Goal: Task Accomplishment & Management: Complete application form

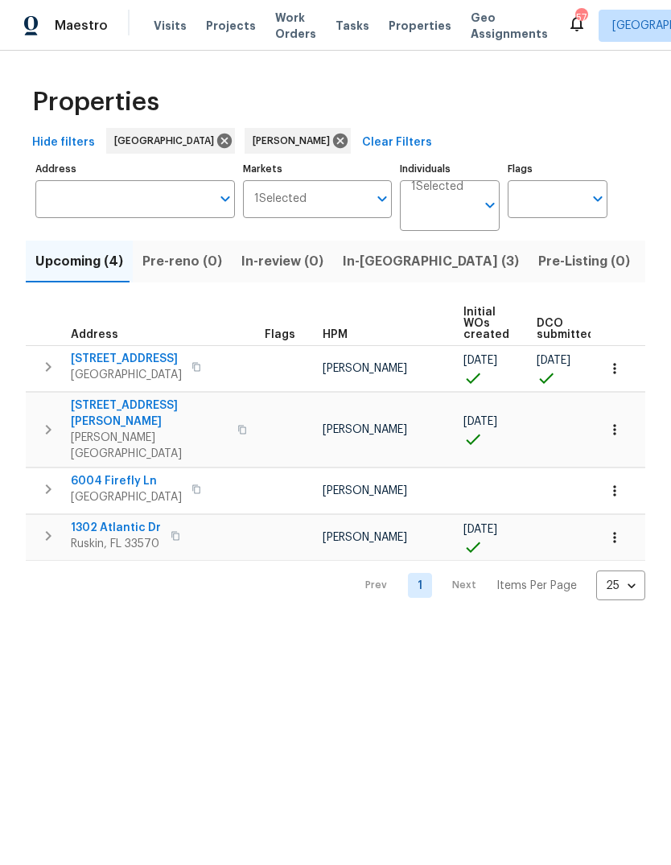
click at [358, 266] on span "In-reno (3)" at bounding box center [431, 261] width 176 height 23
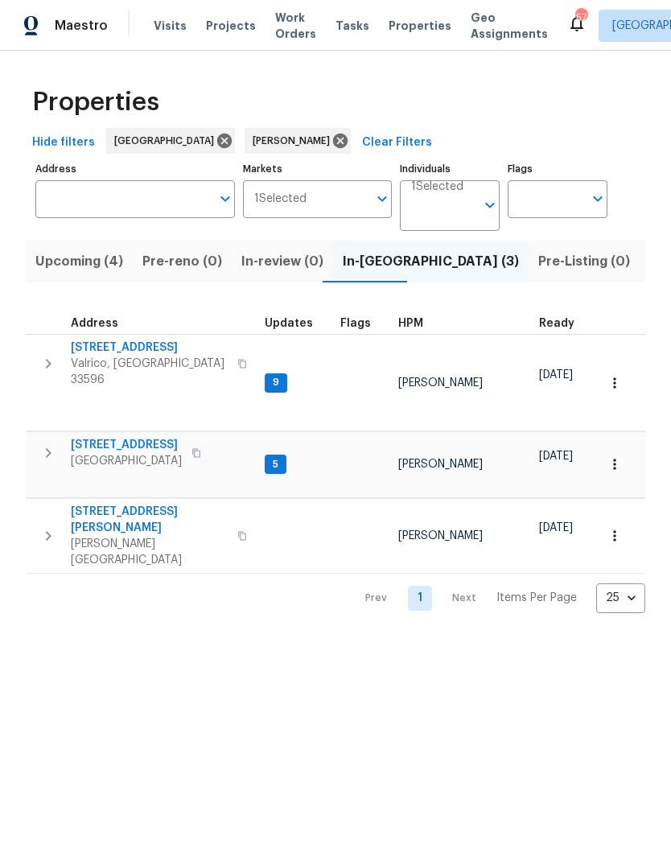
click at [105, 352] on span "[STREET_ADDRESS]" at bounding box center [149, 347] width 157 height 16
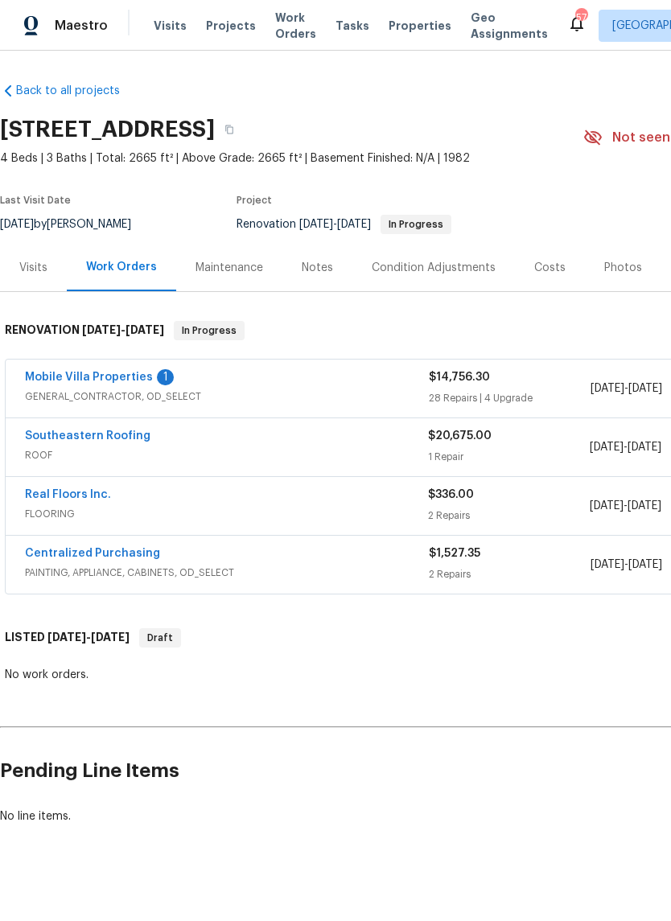
click at [73, 380] on link "Mobile Villa Properties" at bounding box center [89, 377] width 128 height 11
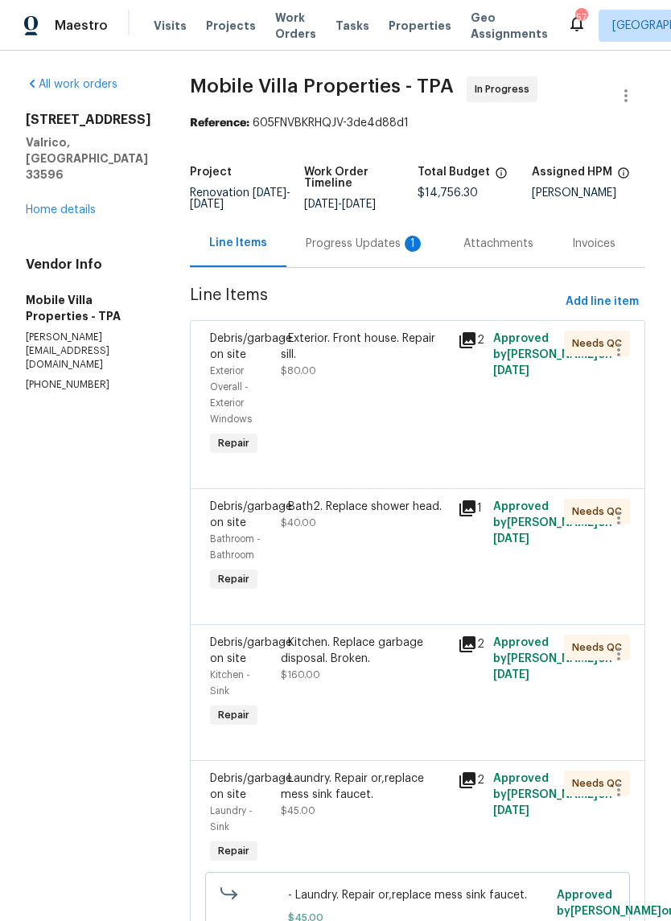
click at [286, 258] on div "Progress Updates 1" at bounding box center [365, 243] width 158 height 47
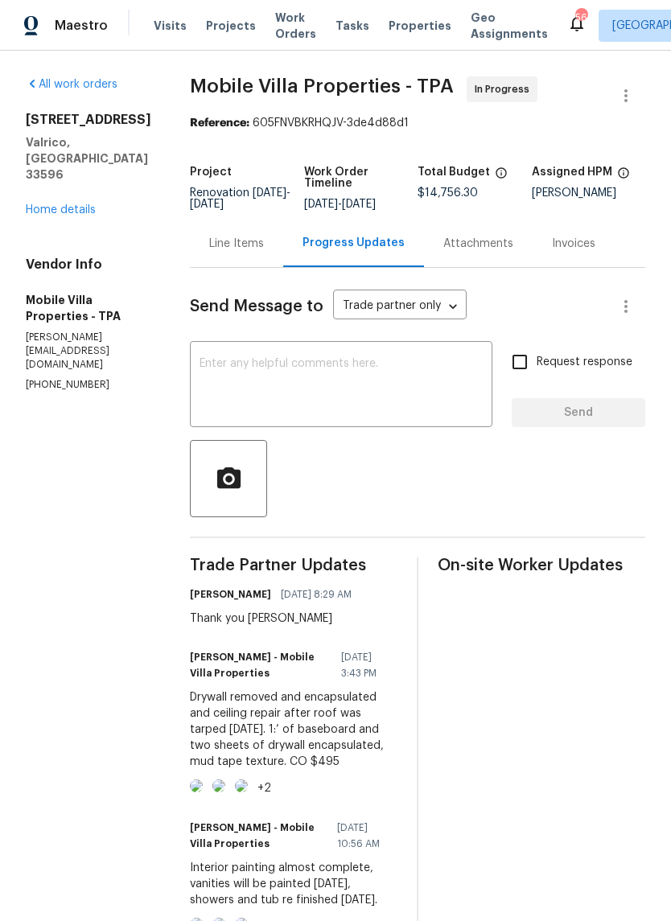
click at [209, 249] on div "Line Items" at bounding box center [236, 244] width 55 height 16
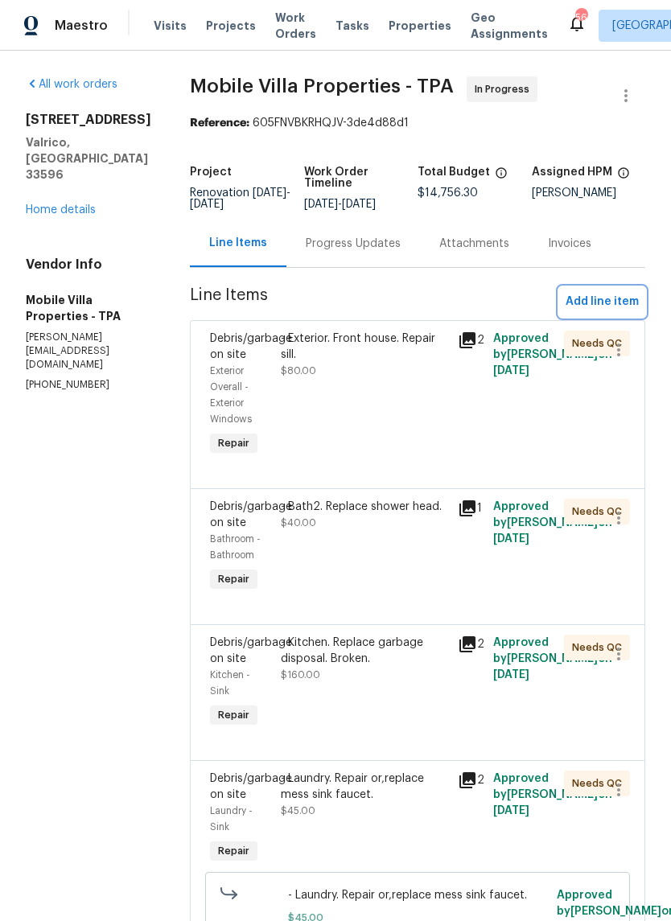
click at [611, 298] on span "Add line item" at bounding box center [602, 302] width 73 height 20
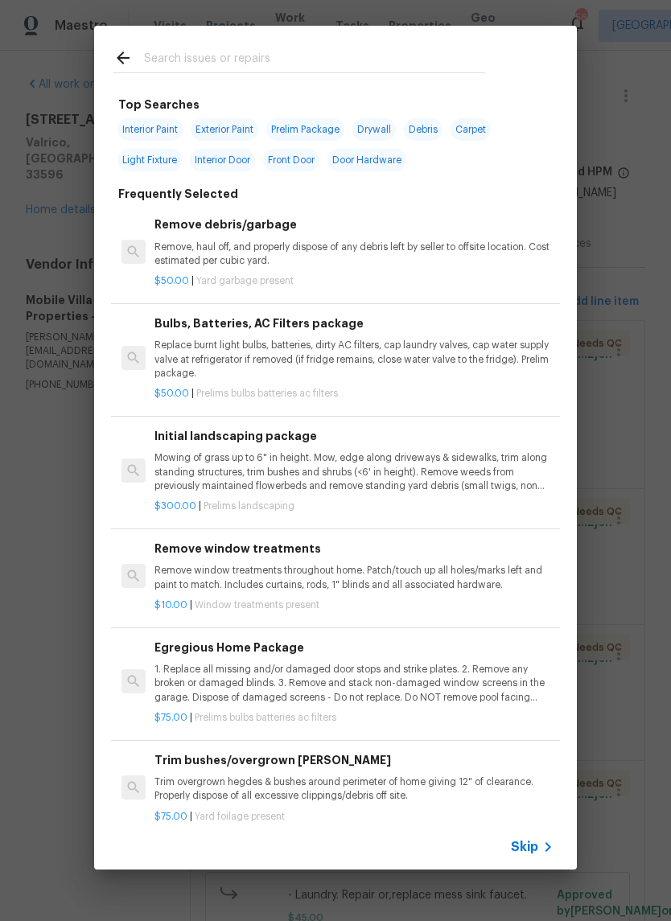
click at [392, 269] on div "$50.00 | Yard garbage present" at bounding box center [353, 278] width 399 height 20
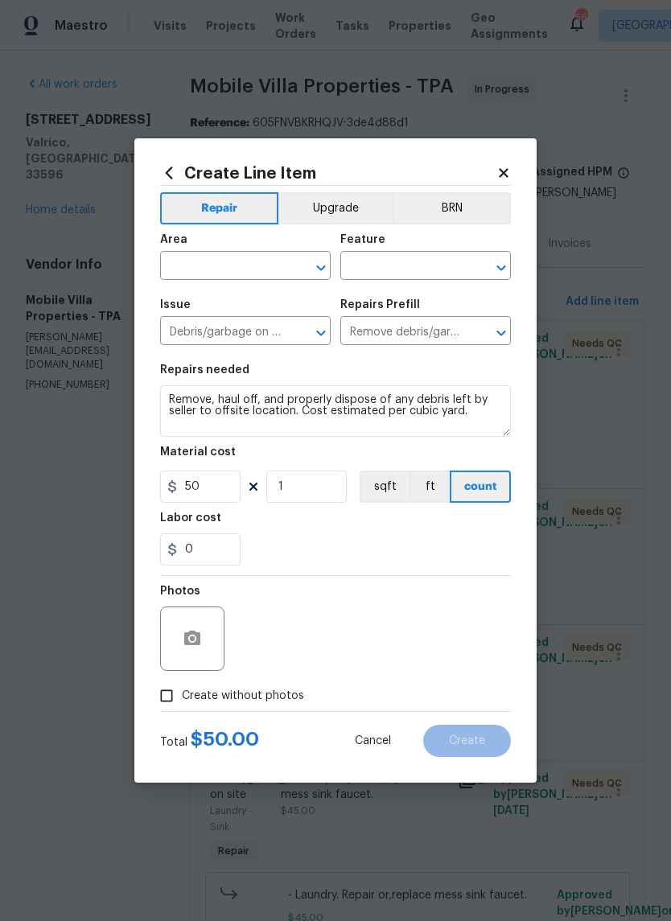
click at [230, 271] on input "text" at bounding box center [222, 267] width 125 height 25
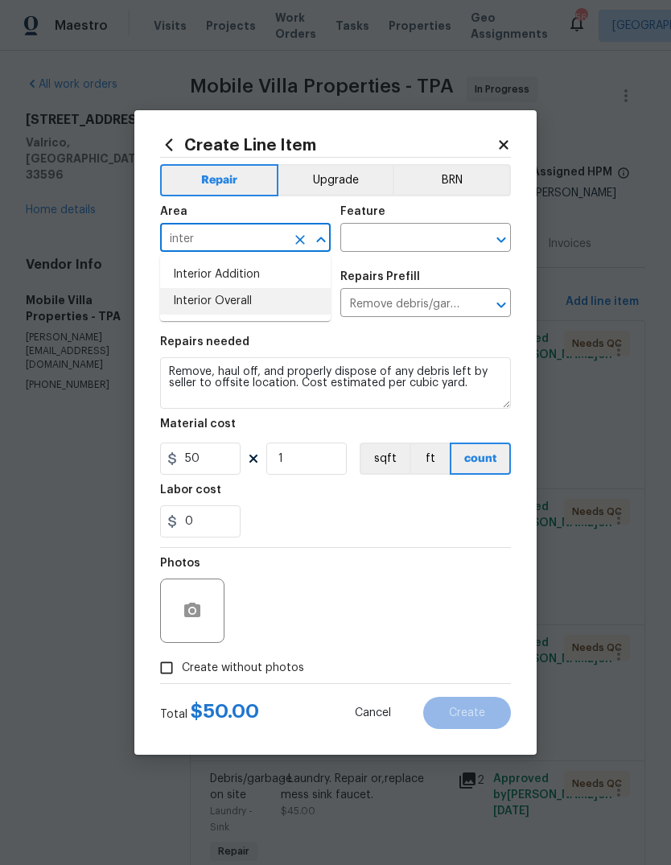
click at [240, 305] on li "Interior Overall" at bounding box center [245, 301] width 171 height 27
type input "Interior Overall"
click at [426, 228] on input "text" at bounding box center [402, 239] width 125 height 25
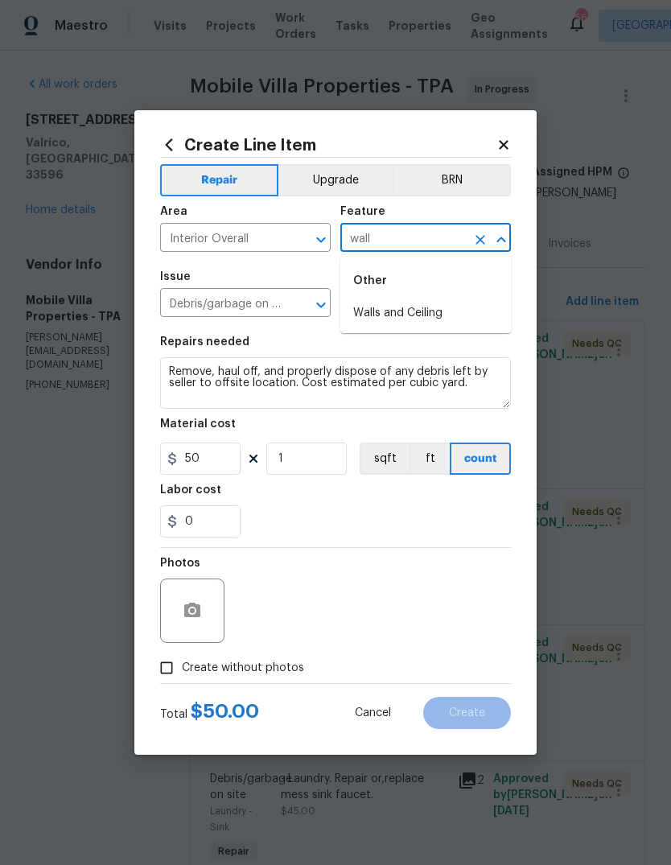
click at [426, 319] on li "Walls and Ceiling" at bounding box center [425, 313] width 171 height 27
type input "Walls and Ceiling"
click at [426, 317] on input "Remove debris/garbage $50.00" at bounding box center [402, 304] width 125 height 25
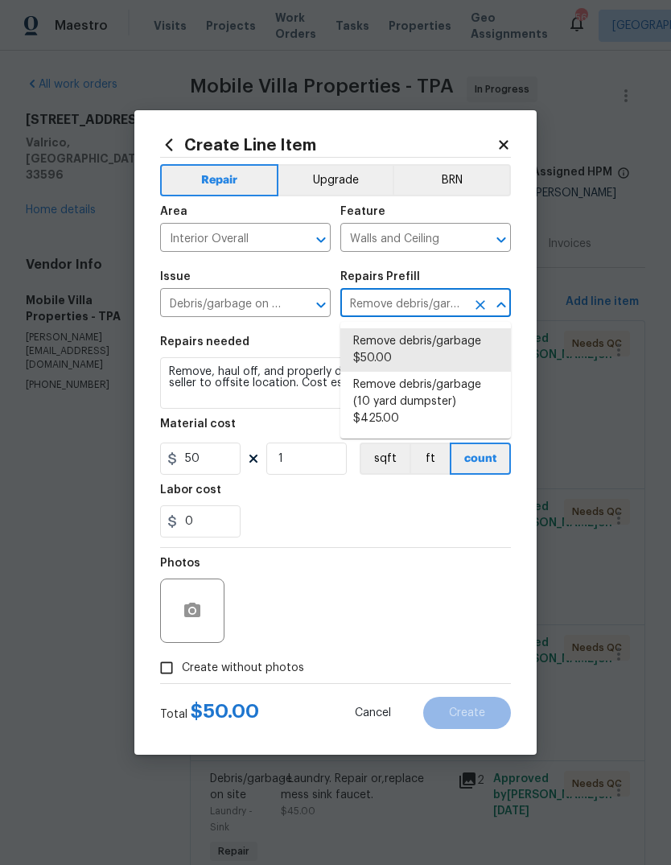
click at [241, 297] on input "Debris/garbage on site" at bounding box center [222, 304] width 125 height 25
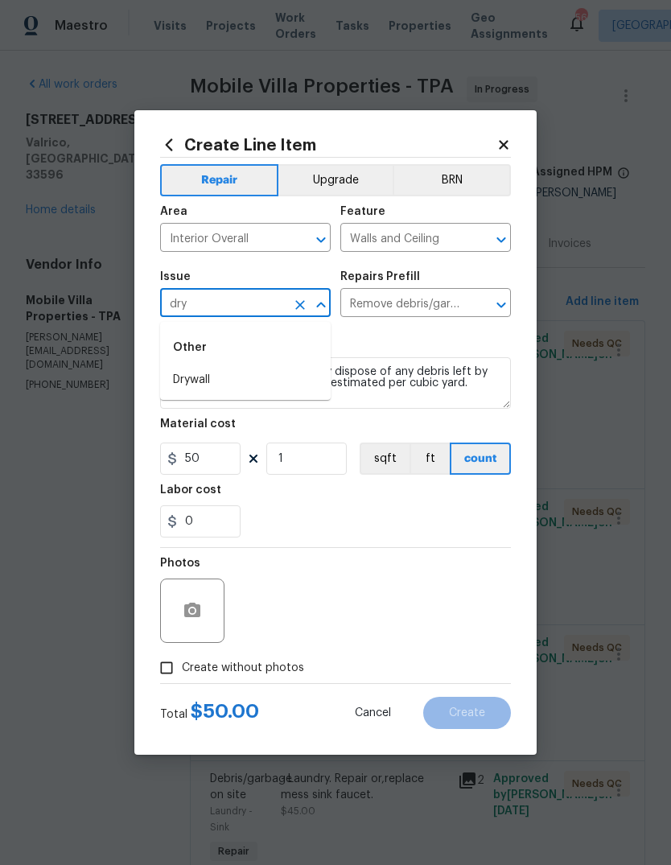
click at [235, 379] on li "Drywall" at bounding box center [245, 380] width 171 height 27
type input "Drywall"
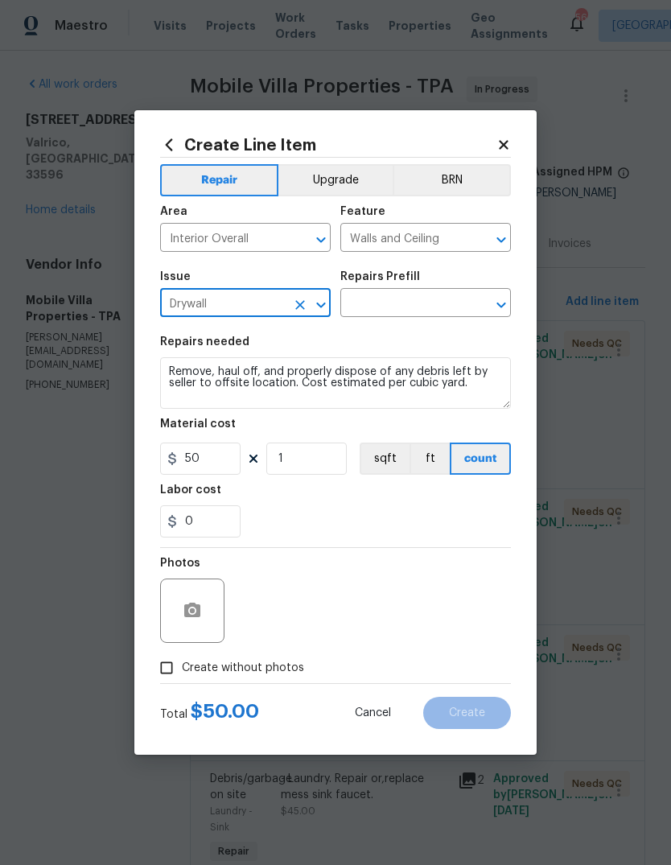
click at [401, 301] on input "text" at bounding box center [402, 304] width 125 height 25
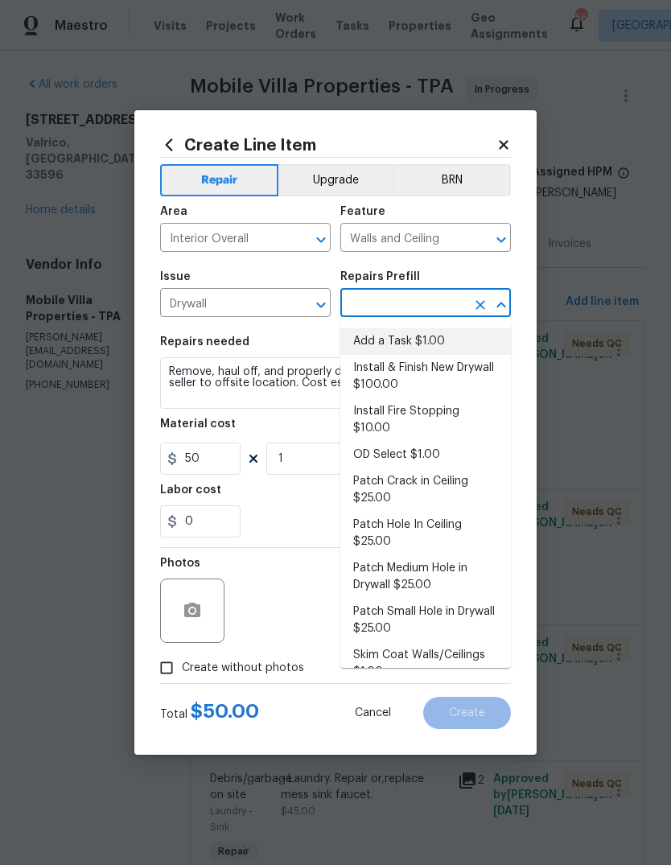
click at [422, 335] on li "Add a Task $1.00" at bounding box center [425, 341] width 171 height 27
type input "Add a Task $1.00"
type textarea "HPM to detail"
type input "Add a Task $1.00"
type input "1"
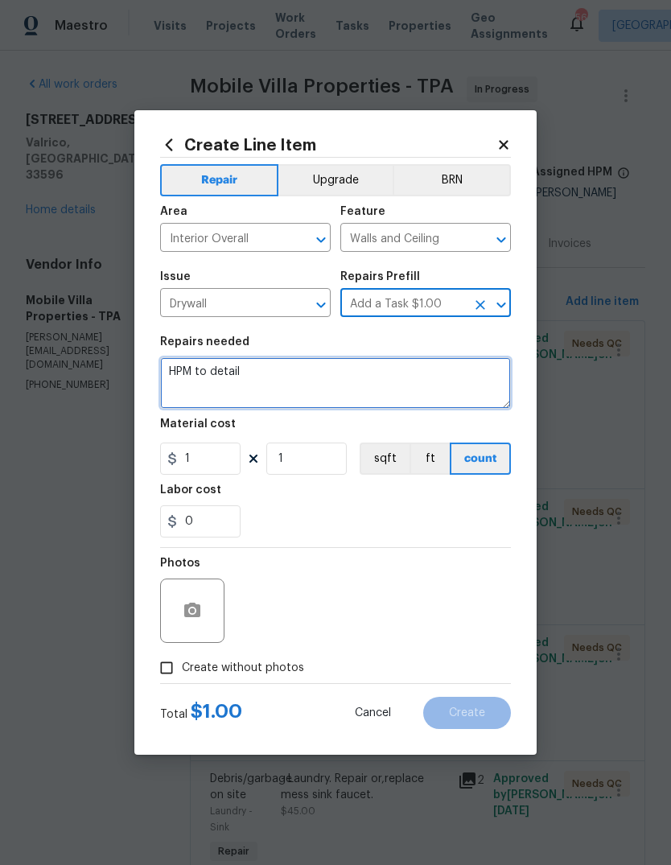
click at [375, 396] on textarea "HPM to detail" at bounding box center [335, 382] width 351 height 51
click at [374, 395] on textarea "HPM to detail" at bounding box center [335, 382] width 351 height 51
click at [352, 398] on textarea "HPM to detail" at bounding box center [335, 382] width 351 height 51
click at [352, 397] on textarea "HPM to detail" at bounding box center [335, 382] width 351 height 51
click at [197, 381] on textarea at bounding box center [335, 382] width 351 height 51
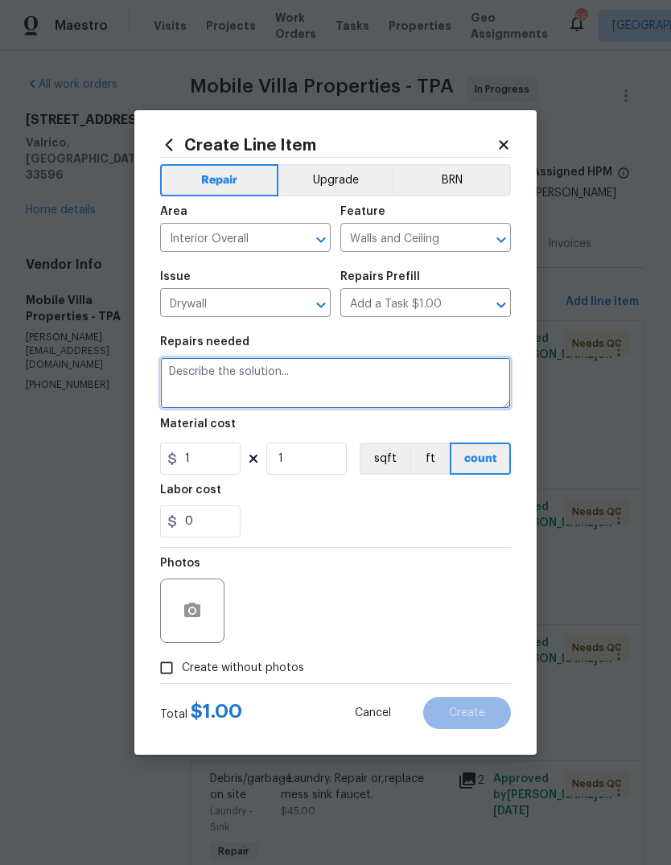
paste textarea "Drywall removed and encapsulated and ceiling repair after roof was tarped [DATE…"
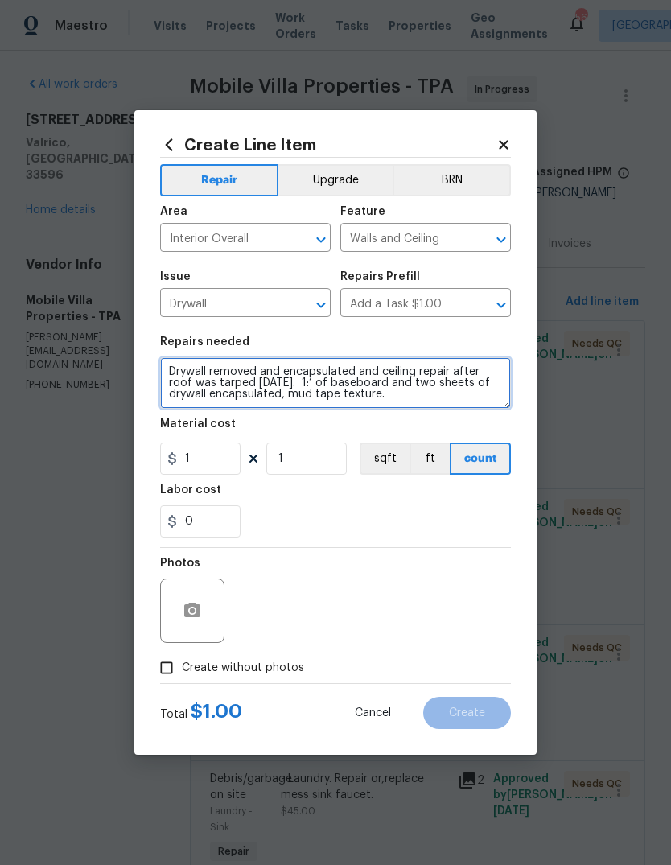
type textarea "Drywall removed and encapsulated and ceiling repair after roof was tarped [DATE…"
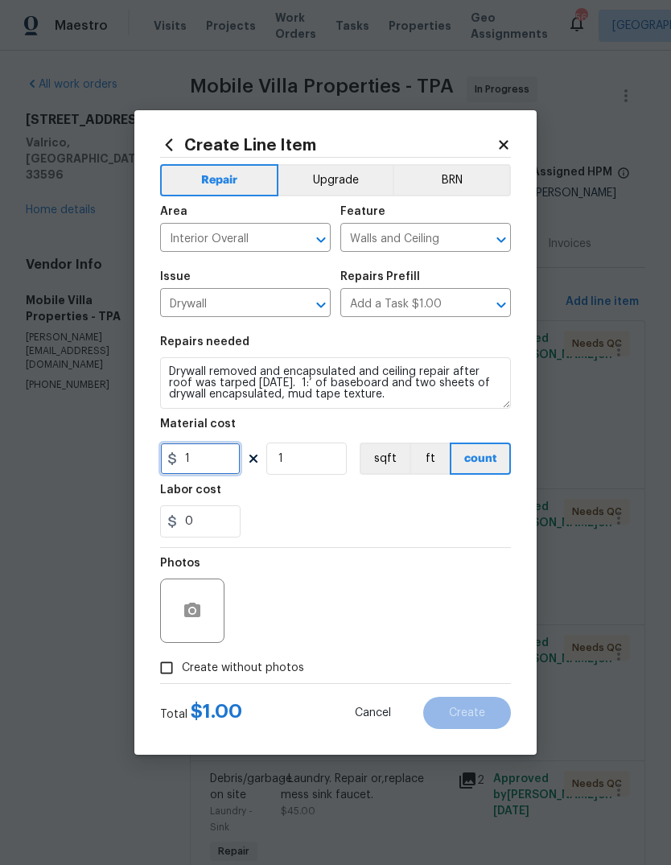
click at [199, 459] on input "1" at bounding box center [200, 458] width 80 height 32
type input "495"
click at [164, 665] on input "Create without photos" at bounding box center [166, 667] width 31 height 31
checkbox input "true"
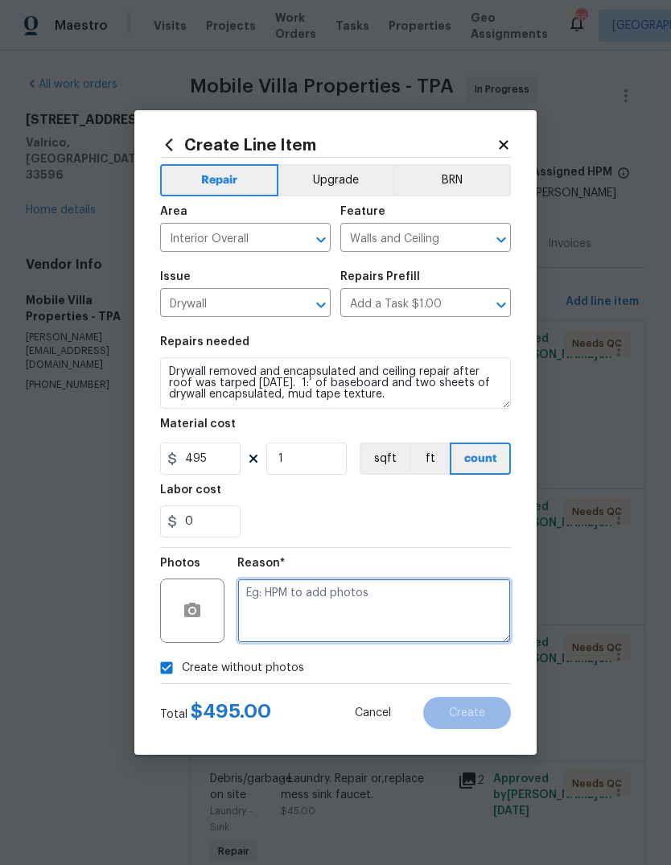
click at [424, 606] on textarea at bounding box center [374, 610] width 274 height 64
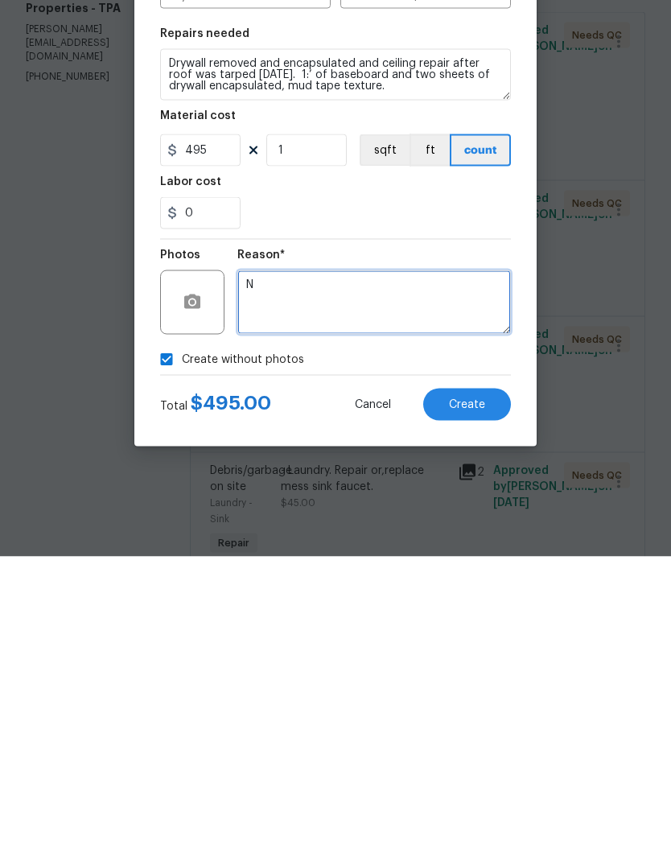
type textarea "N"
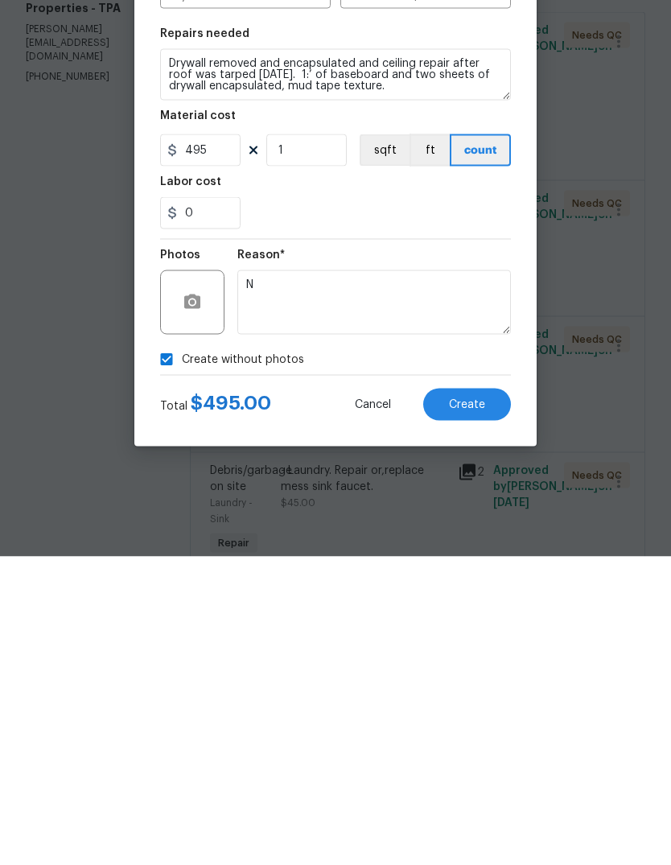
click at [476, 707] on span "Create" at bounding box center [467, 713] width 36 height 12
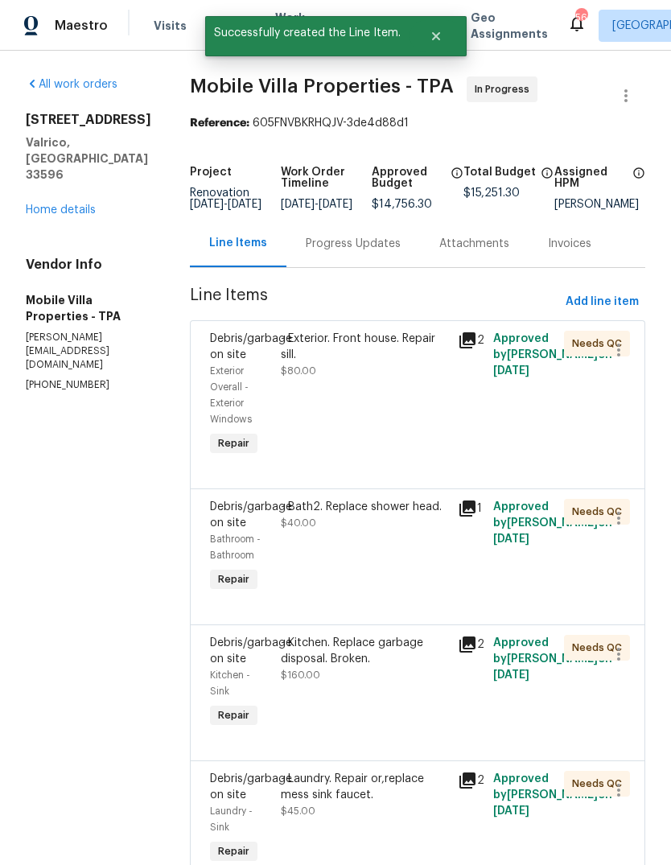
scroll to position [0, 0]
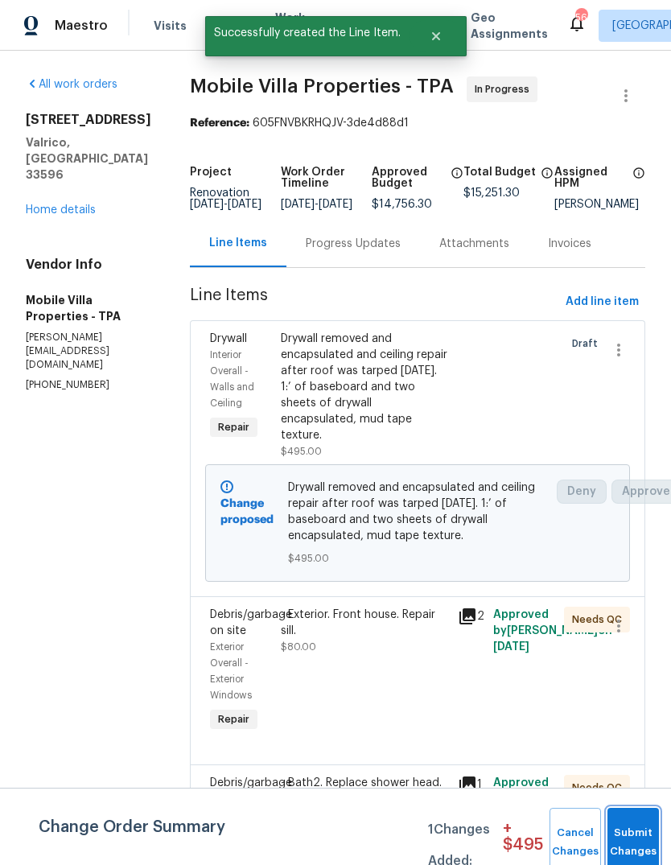
click at [632, 833] on button "Submit Changes" at bounding box center [632, 842] width 51 height 69
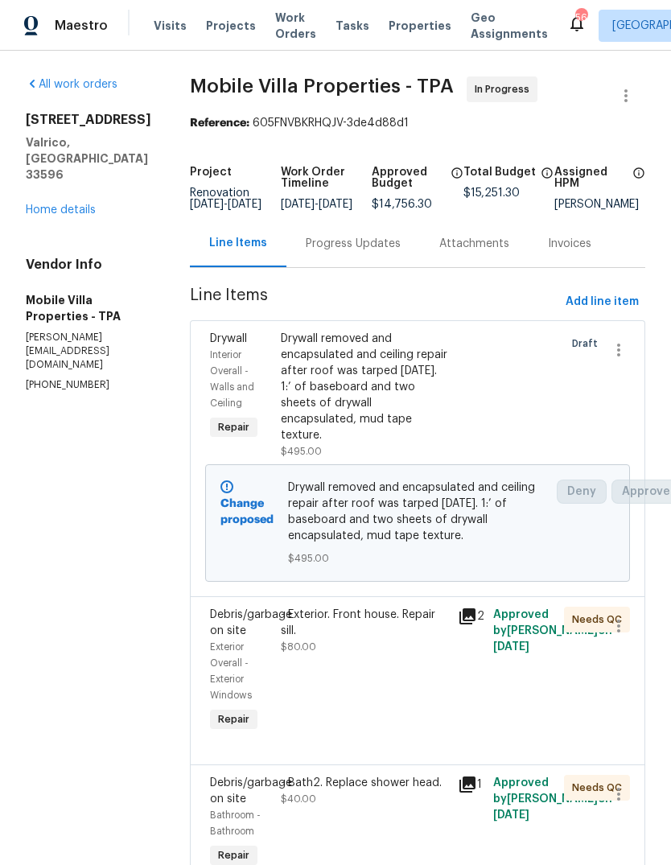
click at [306, 249] on div "Progress Updates" at bounding box center [353, 244] width 95 height 16
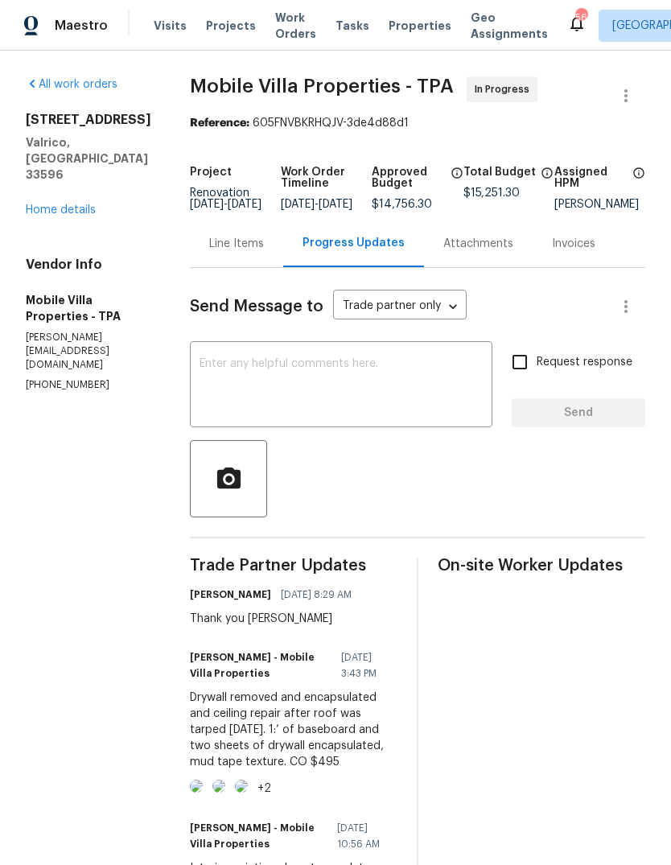
click at [200, 379] on textarea at bounding box center [341, 386] width 283 height 56
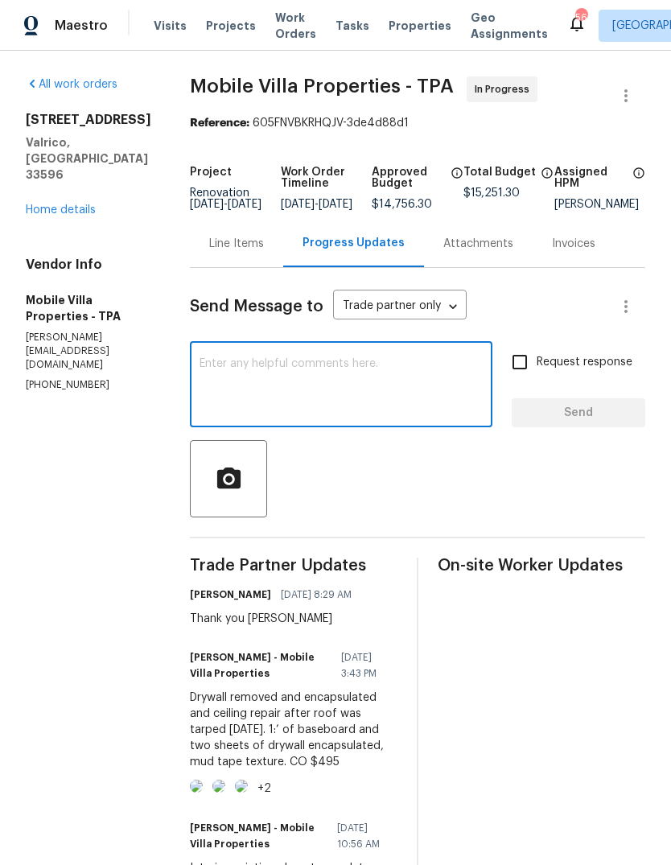
click at [35, 216] on link "Home details" at bounding box center [61, 209] width 70 height 11
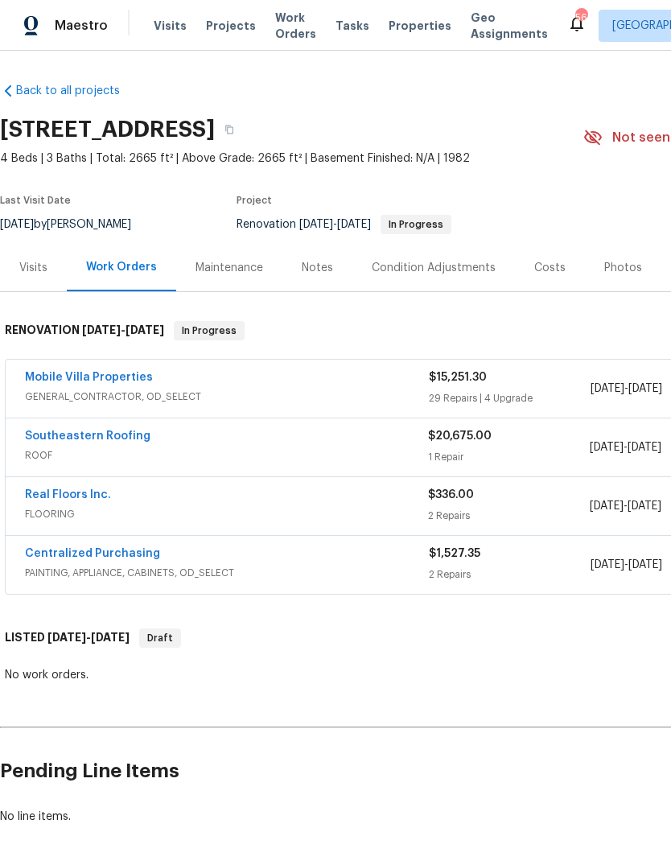
click at [311, 281] on div "Notes" at bounding box center [317, 267] width 70 height 47
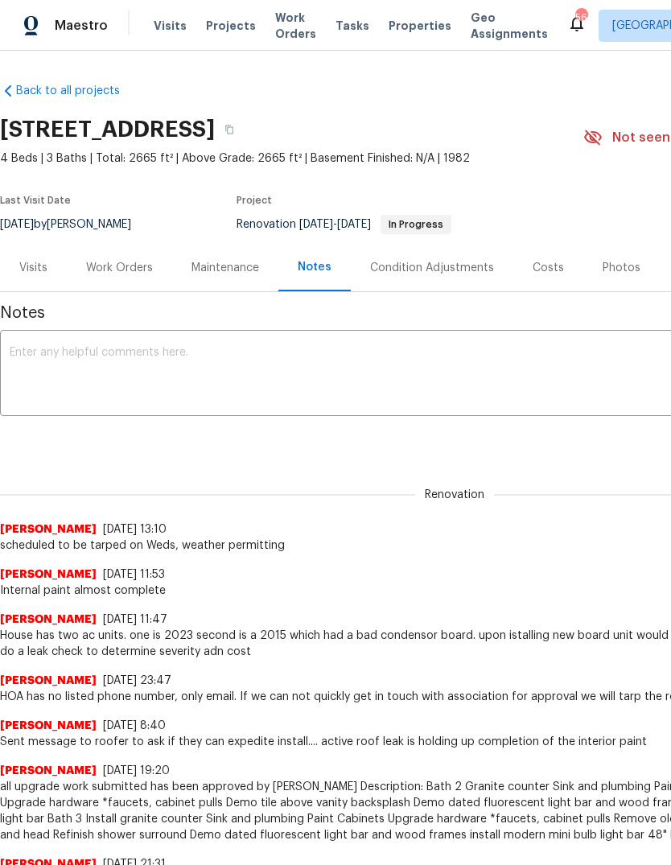
click at [55, 385] on textarea at bounding box center [455, 375] width 890 height 56
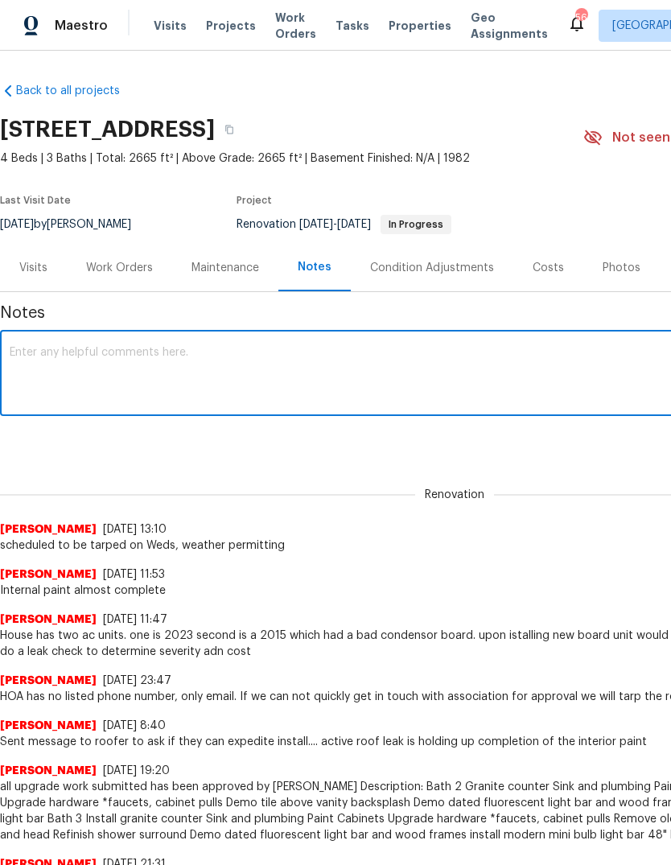
click at [54, 357] on textarea at bounding box center [455, 375] width 890 height 56
paste textarea "Drywall removed and encapsulated and ceiling repair after roof was tarped [DATE…"
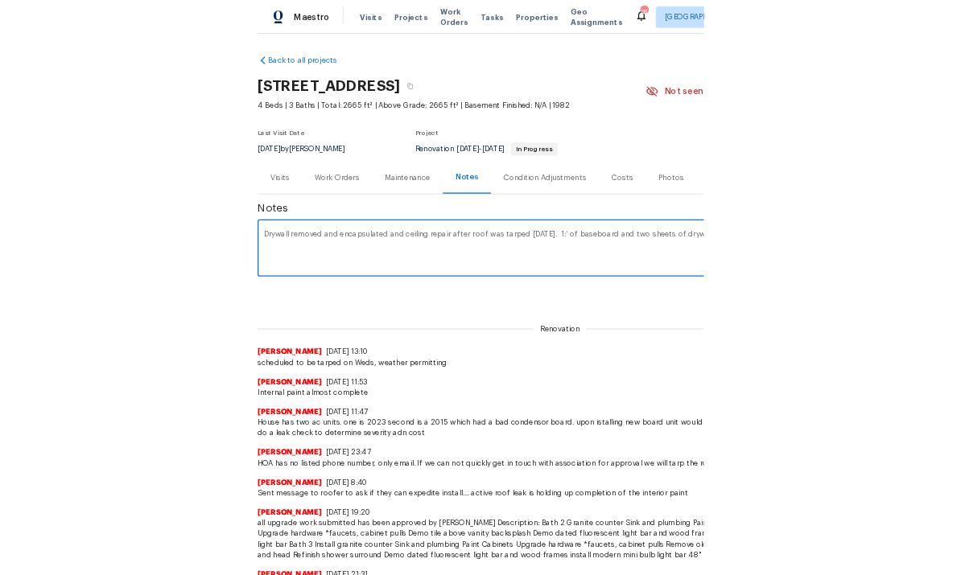
scroll to position [0, 238]
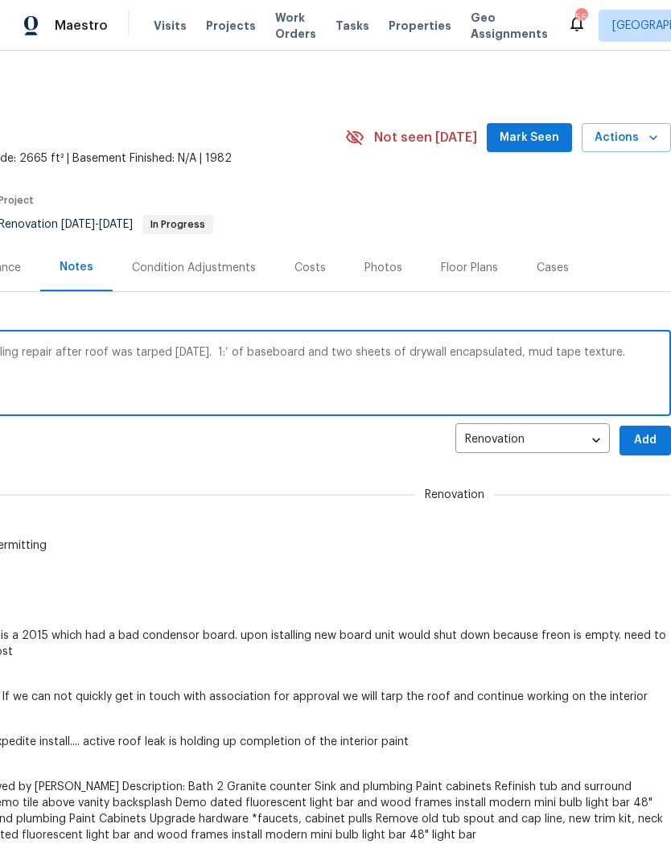
type textarea "Drywall removed and encapsulated and ceiling repair after roof was tarped [DATE…"
click at [647, 434] on span "Add" at bounding box center [645, 440] width 26 height 20
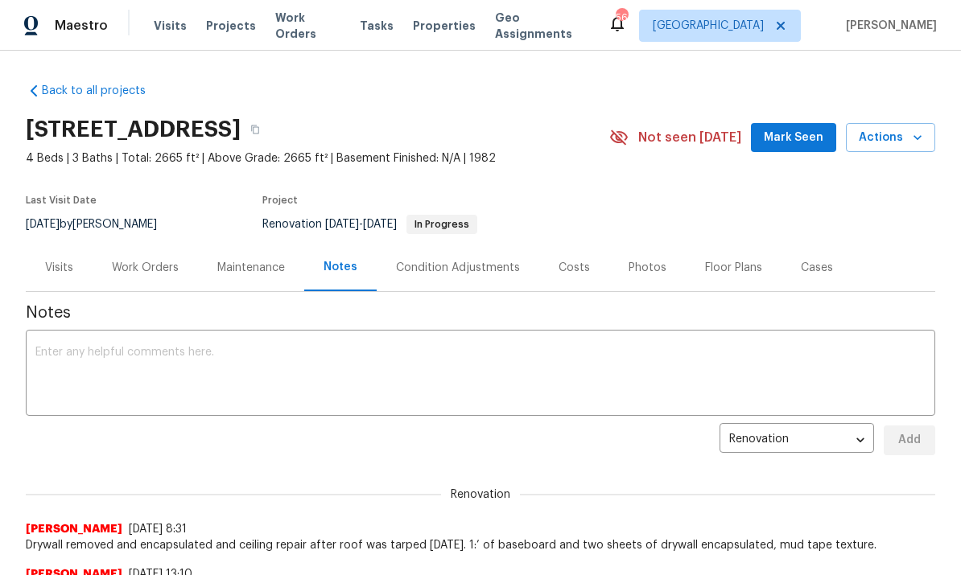
scroll to position [0, 0]
